Goal: Information Seeking & Learning: Learn about a topic

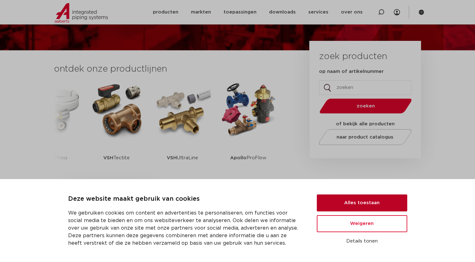
click at [350, 201] on button "Alles toestaan" at bounding box center [362, 202] width 90 height 17
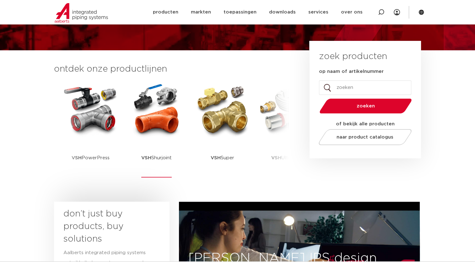
click at [164, 157] on p "VSH Shurjoint" at bounding box center [156, 157] width 30 height 39
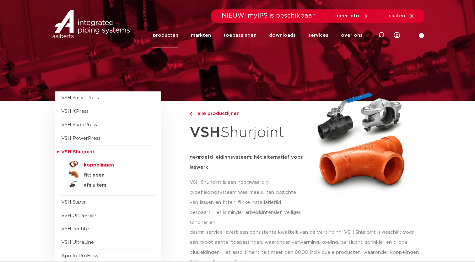
click at [102, 165] on h5 "koppelingen" at bounding box center [115, 165] width 62 height 6
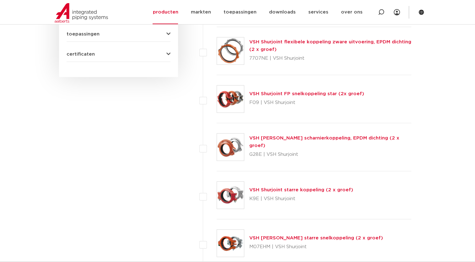
scroll to position [408, 0]
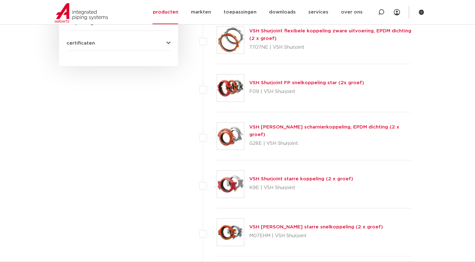
click at [294, 177] on link "VSH Shurjoint starre koppeling (2 x groef)" at bounding box center [301, 178] width 104 height 5
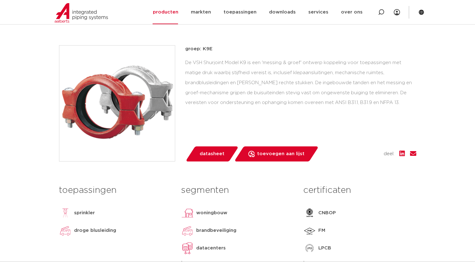
scroll to position [126, 0]
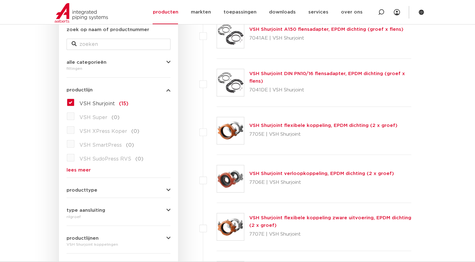
scroll to position [126, 0]
click at [295, 124] on link "VSH Shurjoint flexibele koppeling, EPDM dichting (2 x groef)" at bounding box center [323, 125] width 148 height 5
click at [295, 126] on link "VSH Shurjoint flexibele koppeling, EPDM dichting (2 x groef)" at bounding box center [323, 125] width 148 height 5
click at [293, 125] on link "VSH Shurjoint flexibele koppeling, EPDM dichting (2 x groef)" at bounding box center [323, 125] width 148 height 5
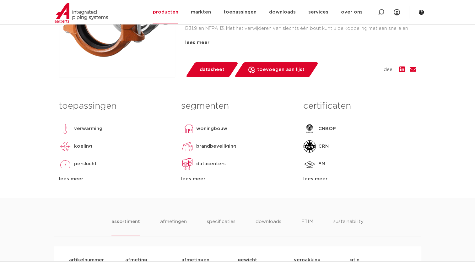
scroll to position [220, 0]
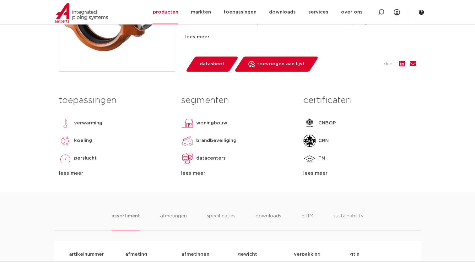
click at [217, 60] on span "datasheet" at bounding box center [212, 64] width 25 height 10
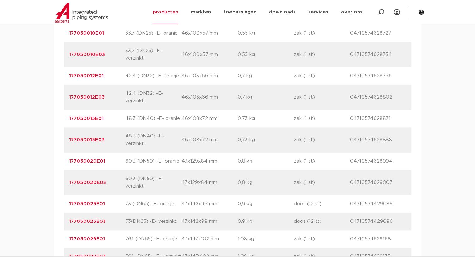
scroll to position [408, 0]
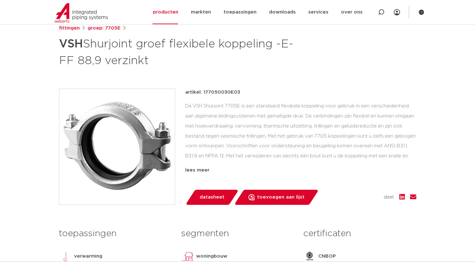
scroll to position [63, 0]
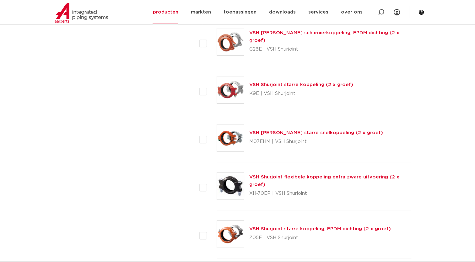
scroll to position [471, 0]
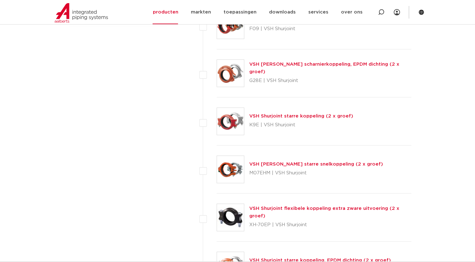
click at [288, 114] on link "VSH Shurjoint starre koppeling (2 x groef)" at bounding box center [301, 116] width 104 height 5
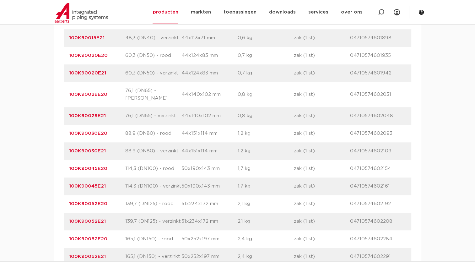
scroll to position [502, 0]
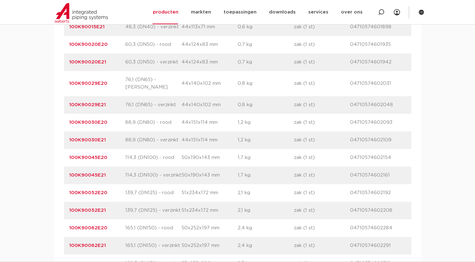
drag, startPoint x: 108, startPoint y: 133, endPoint x: 65, endPoint y: 133, distance: 42.7
click at [65, 133] on div "artikelnummer 100K90030E21 afmeting 88,9 (DN80) - verzinkt [GEOGRAPHIC_DATA] 44…" at bounding box center [237, 140] width 347 height 18
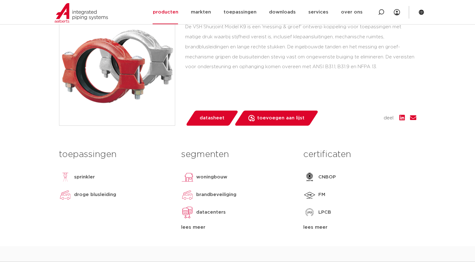
scroll to position [126, 0]
